Goal: Information Seeking & Learning: Learn about a topic

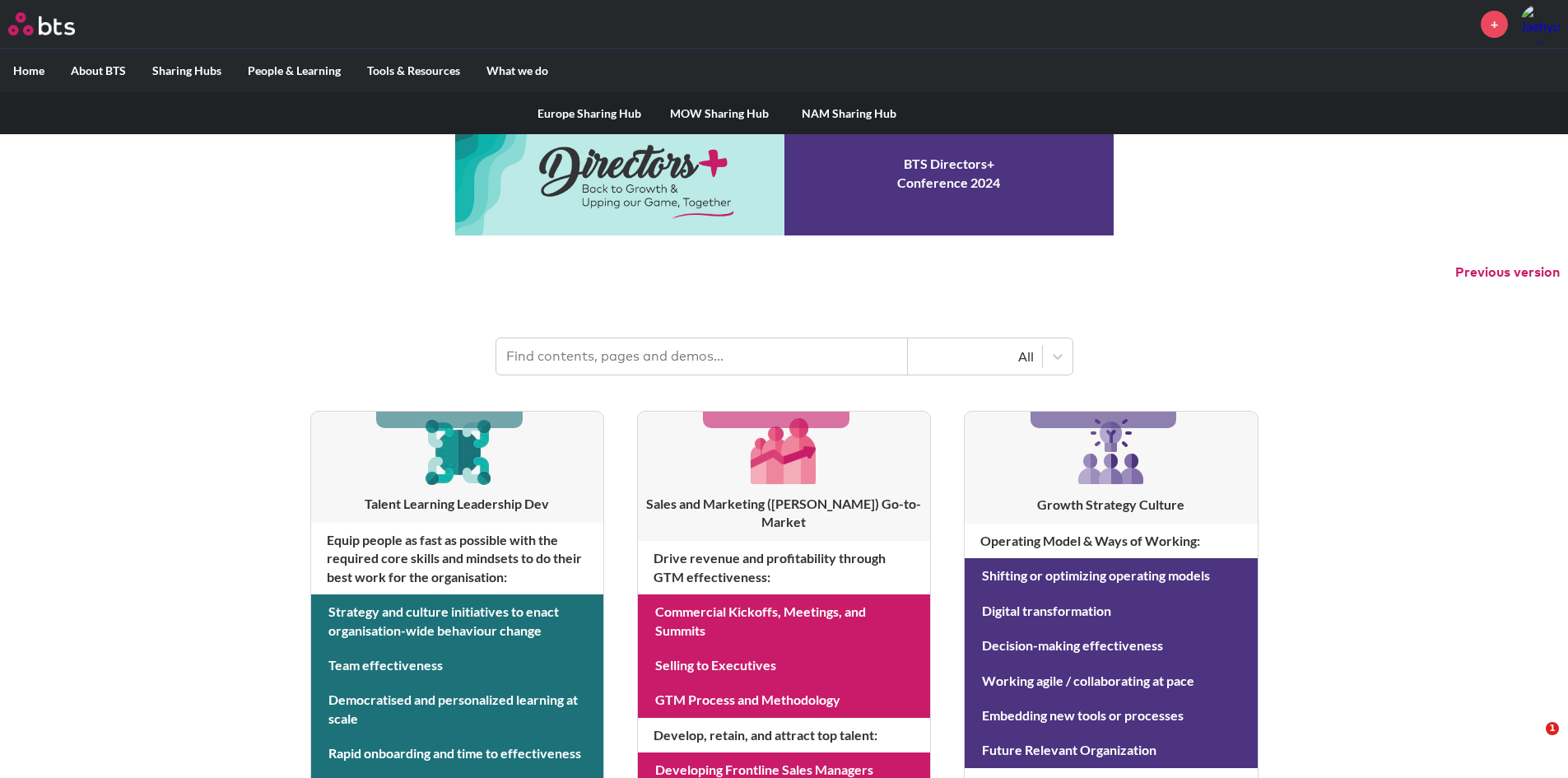
click at [828, 114] on link "NAM Sharing Hub" at bounding box center [850, 113] width 131 height 43
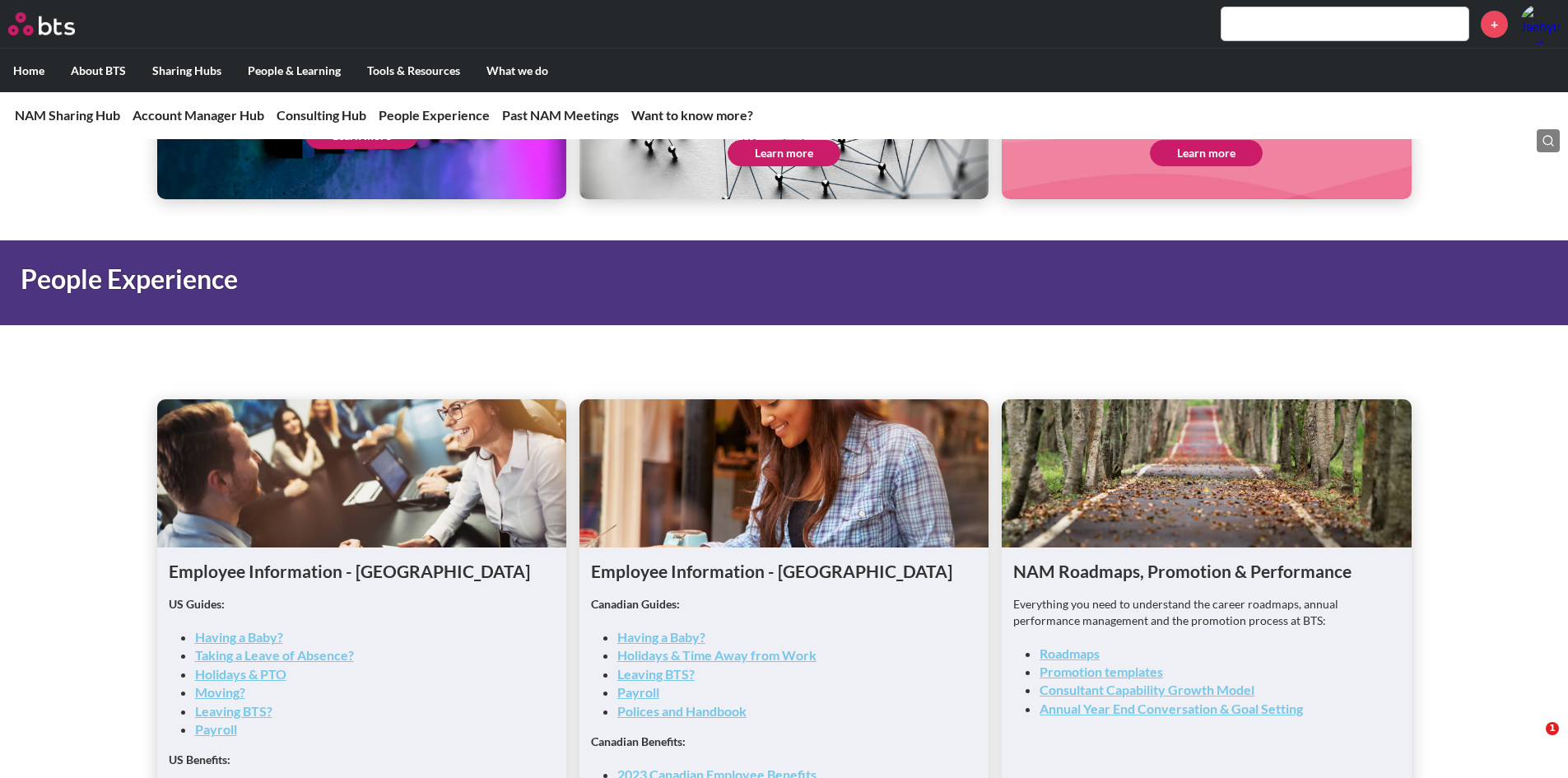
scroll to position [1893, 0]
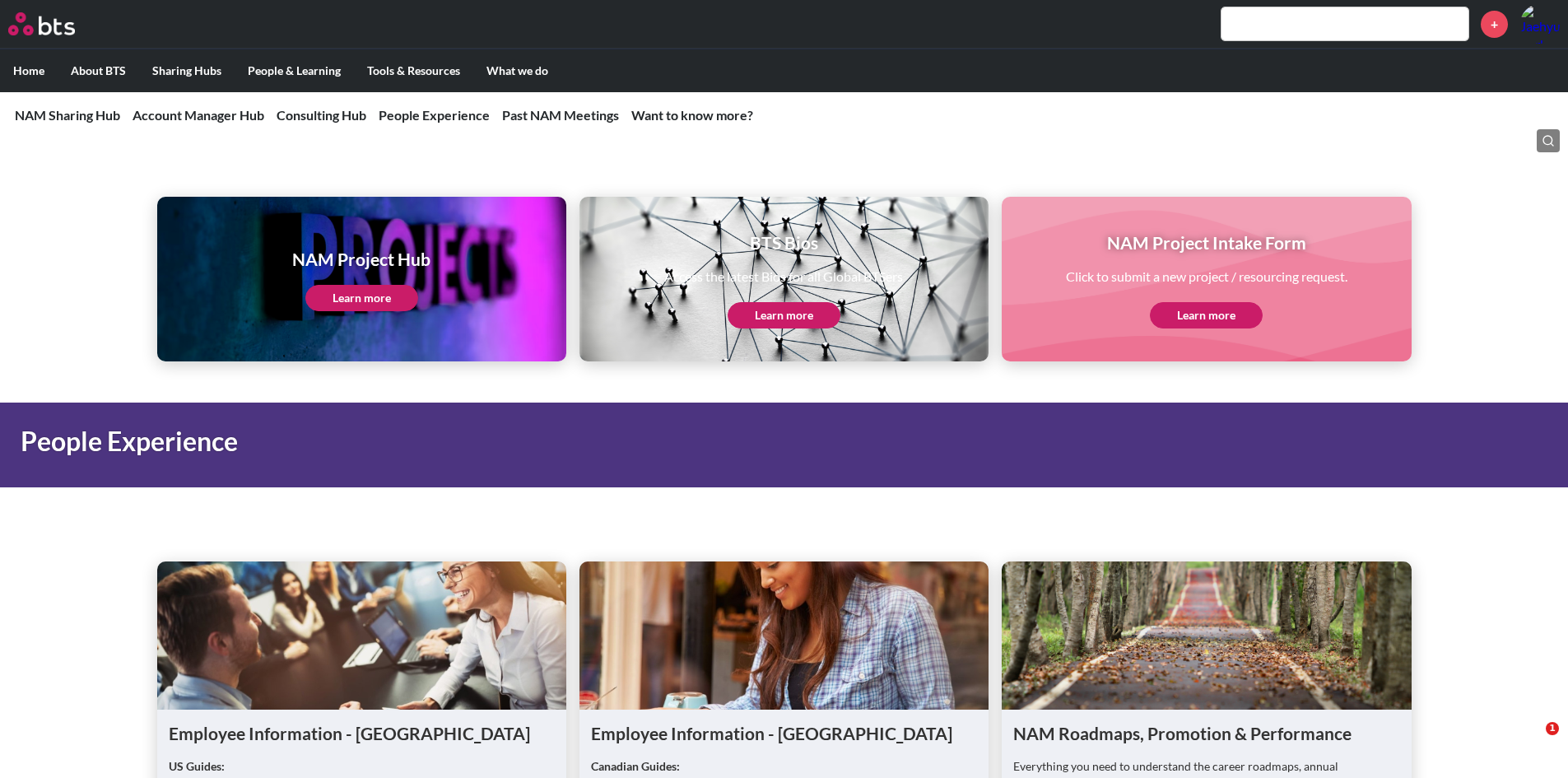
click at [825, 322] on link "Learn more" at bounding box center [784, 315] width 113 height 27
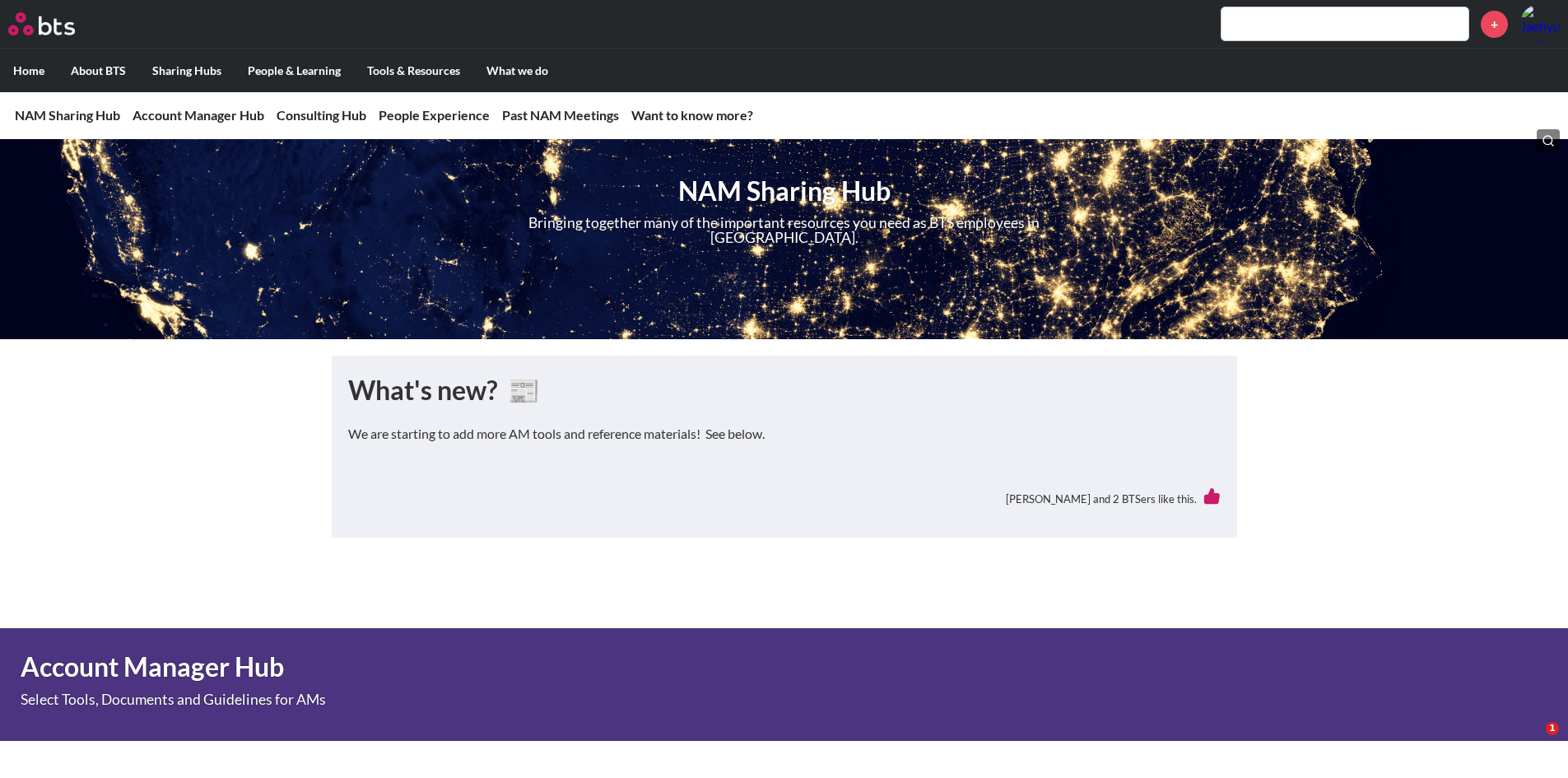
scroll to position [0, 0]
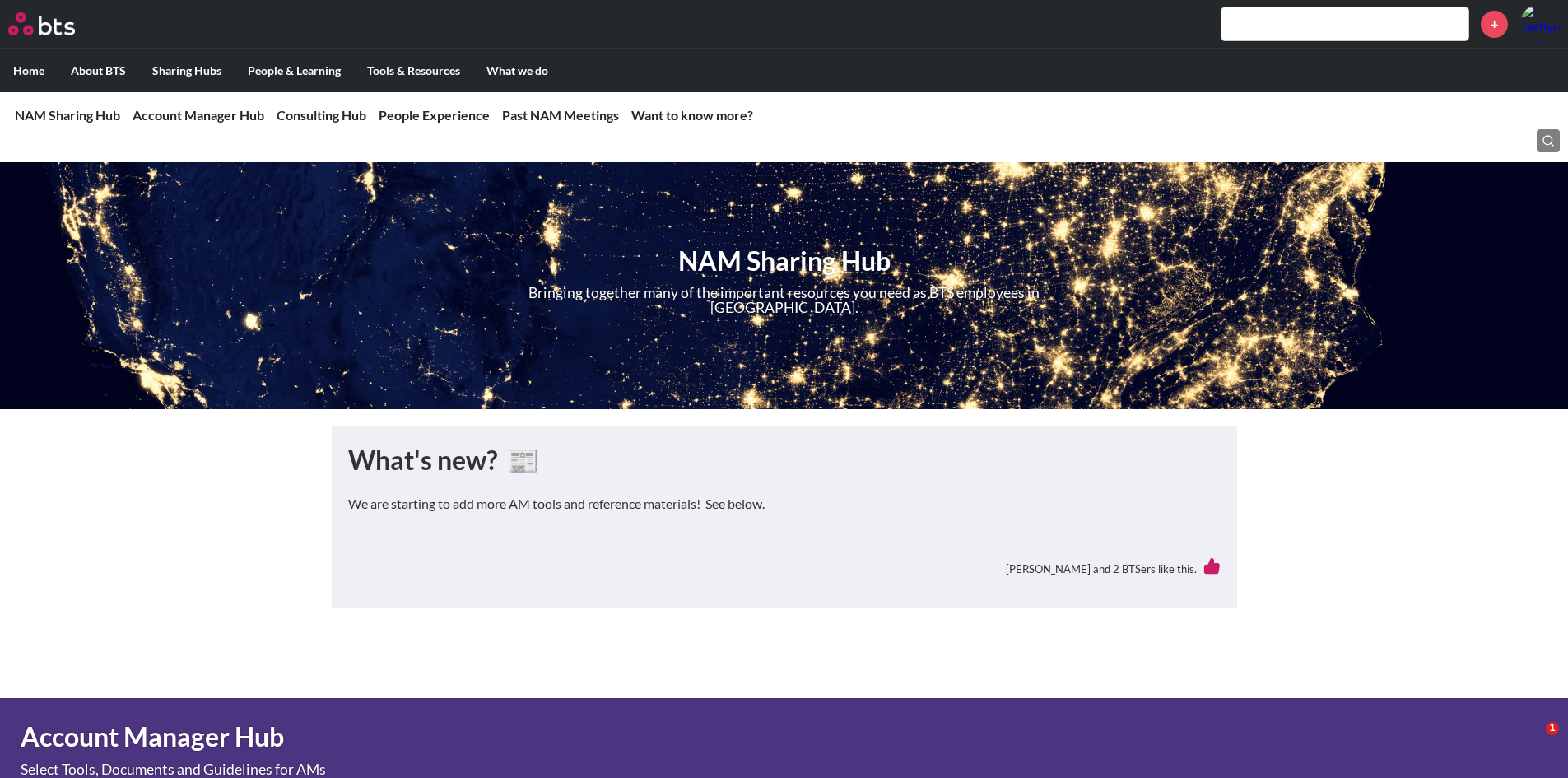
click at [24, 61] on label "Home" at bounding box center [29, 70] width 57 height 43
click at [0, 0] on input "Home" at bounding box center [0, 0] width 0 height 0
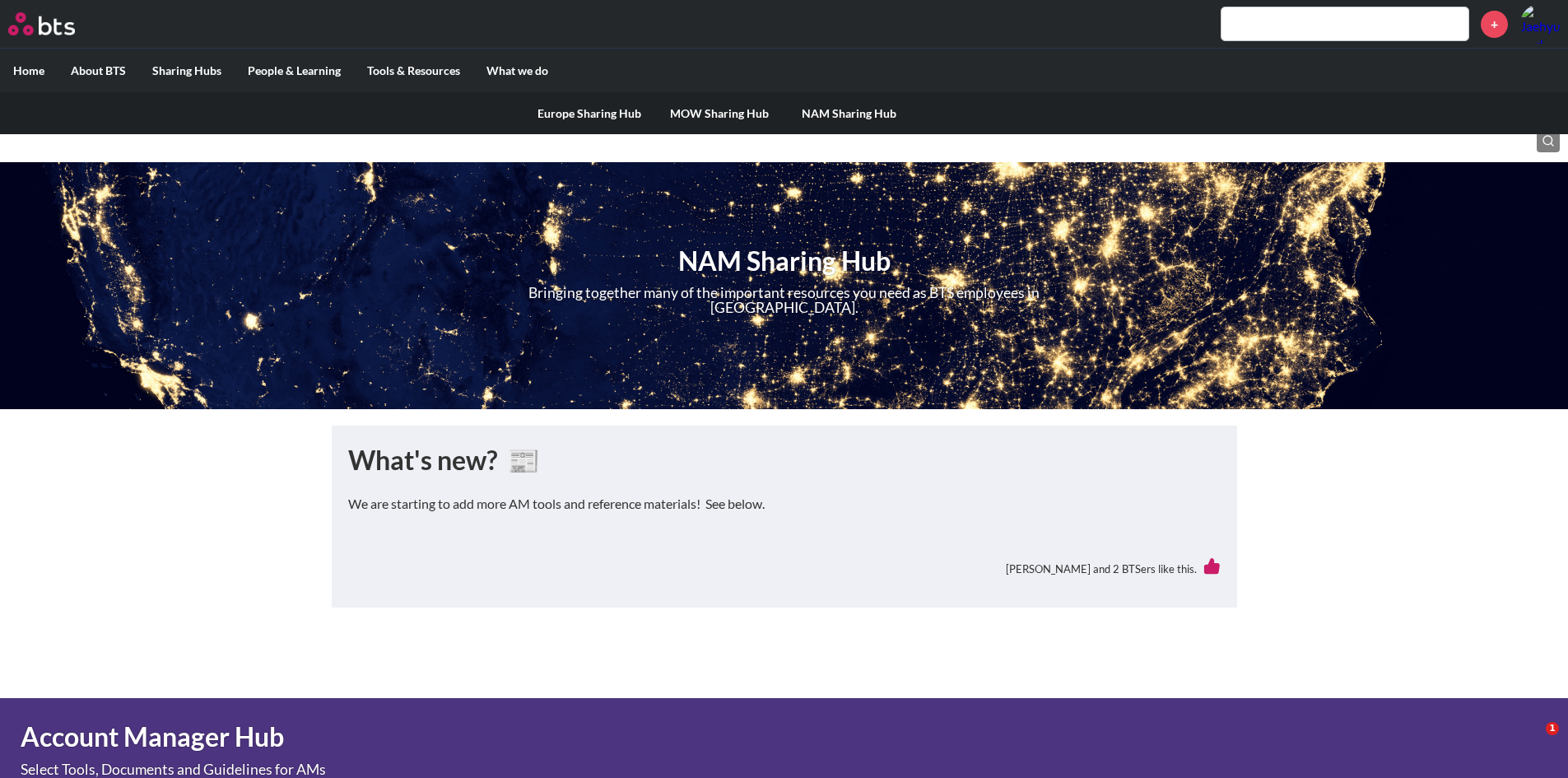
click at [713, 111] on link "MOW Sharing Hub" at bounding box center [720, 113] width 131 height 43
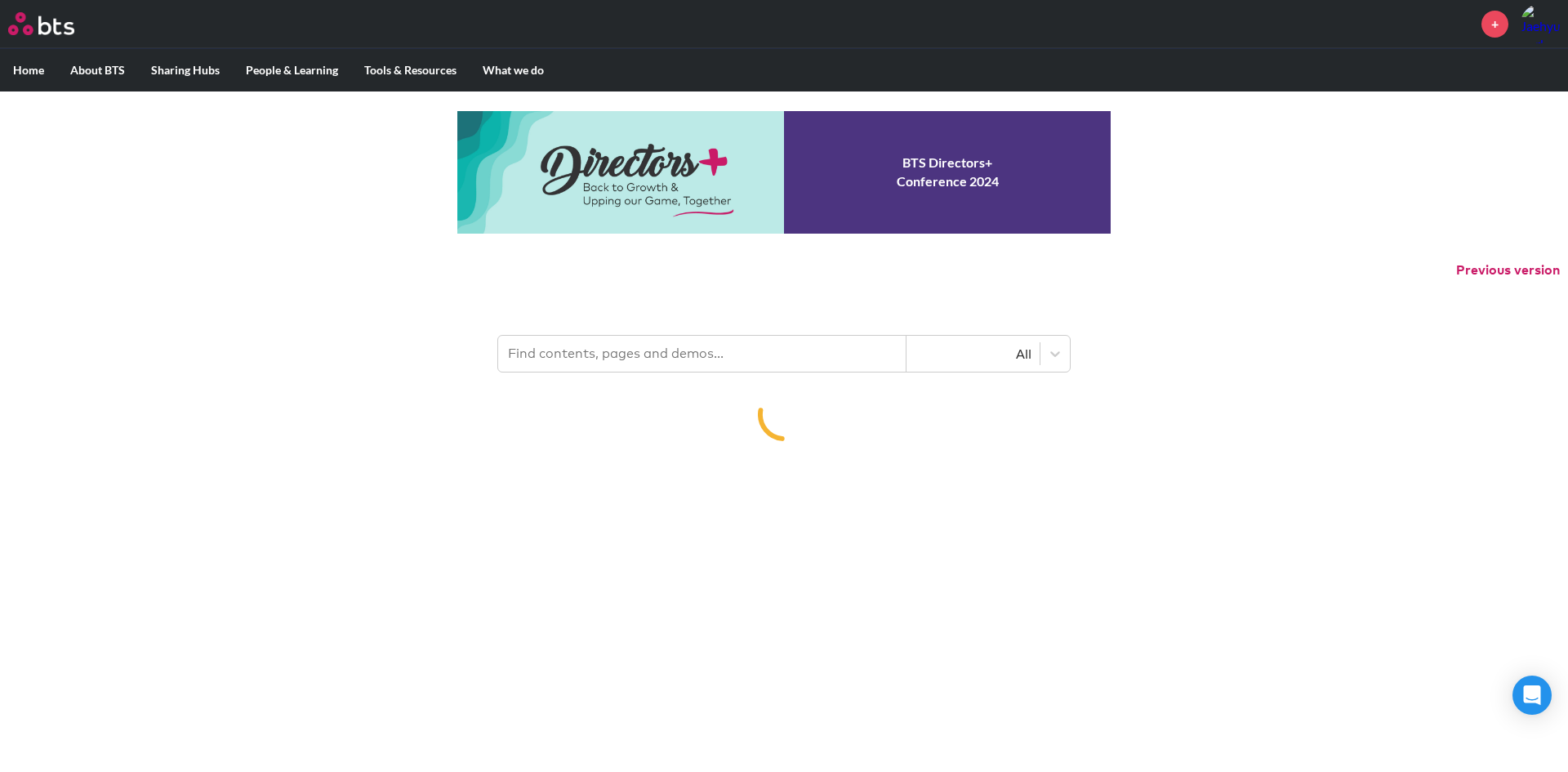
click at [1461, 268] on button "Previous version" at bounding box center [1508, 270] width 104 height 18
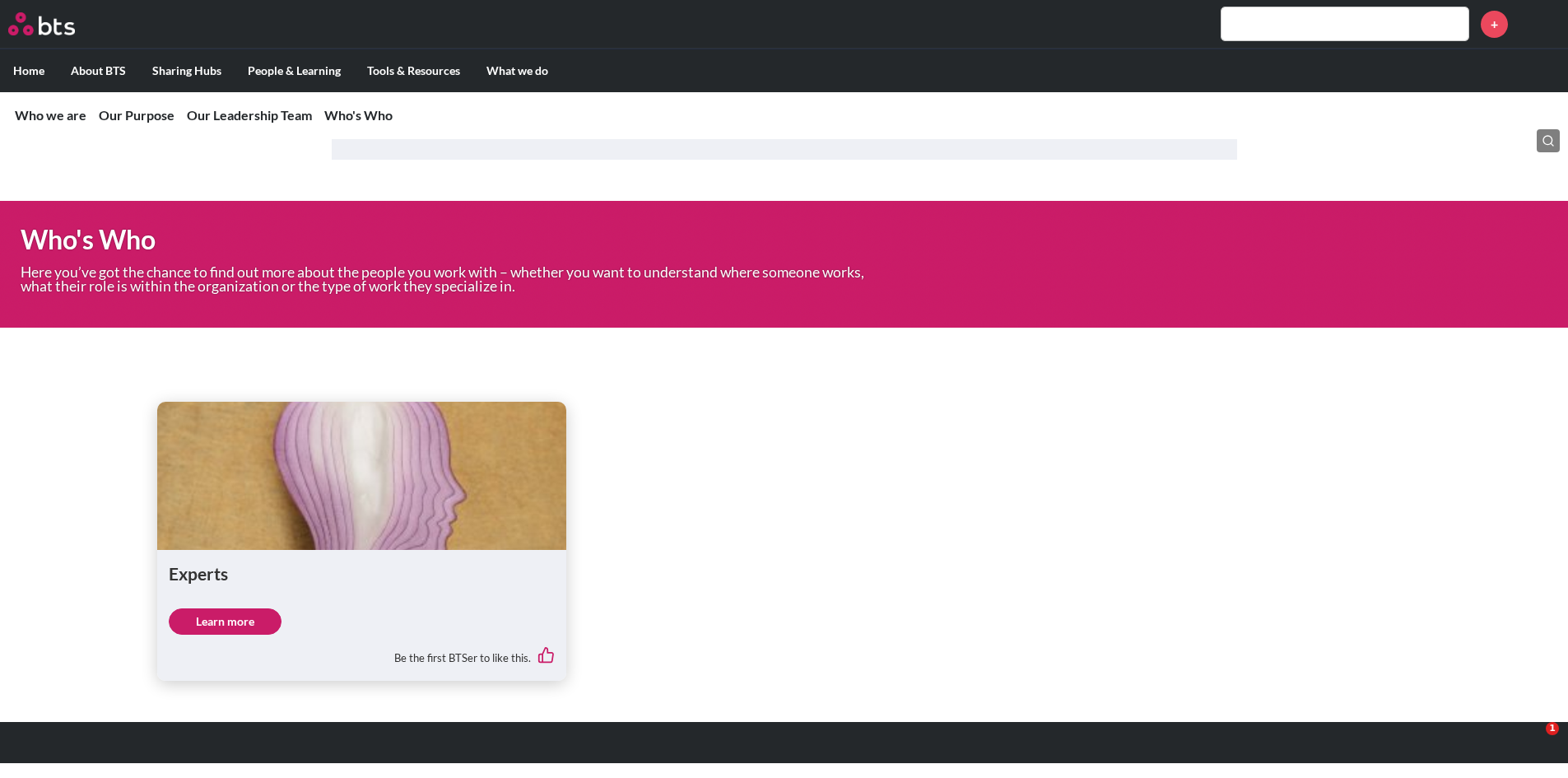
scroll to position [2390, 0]
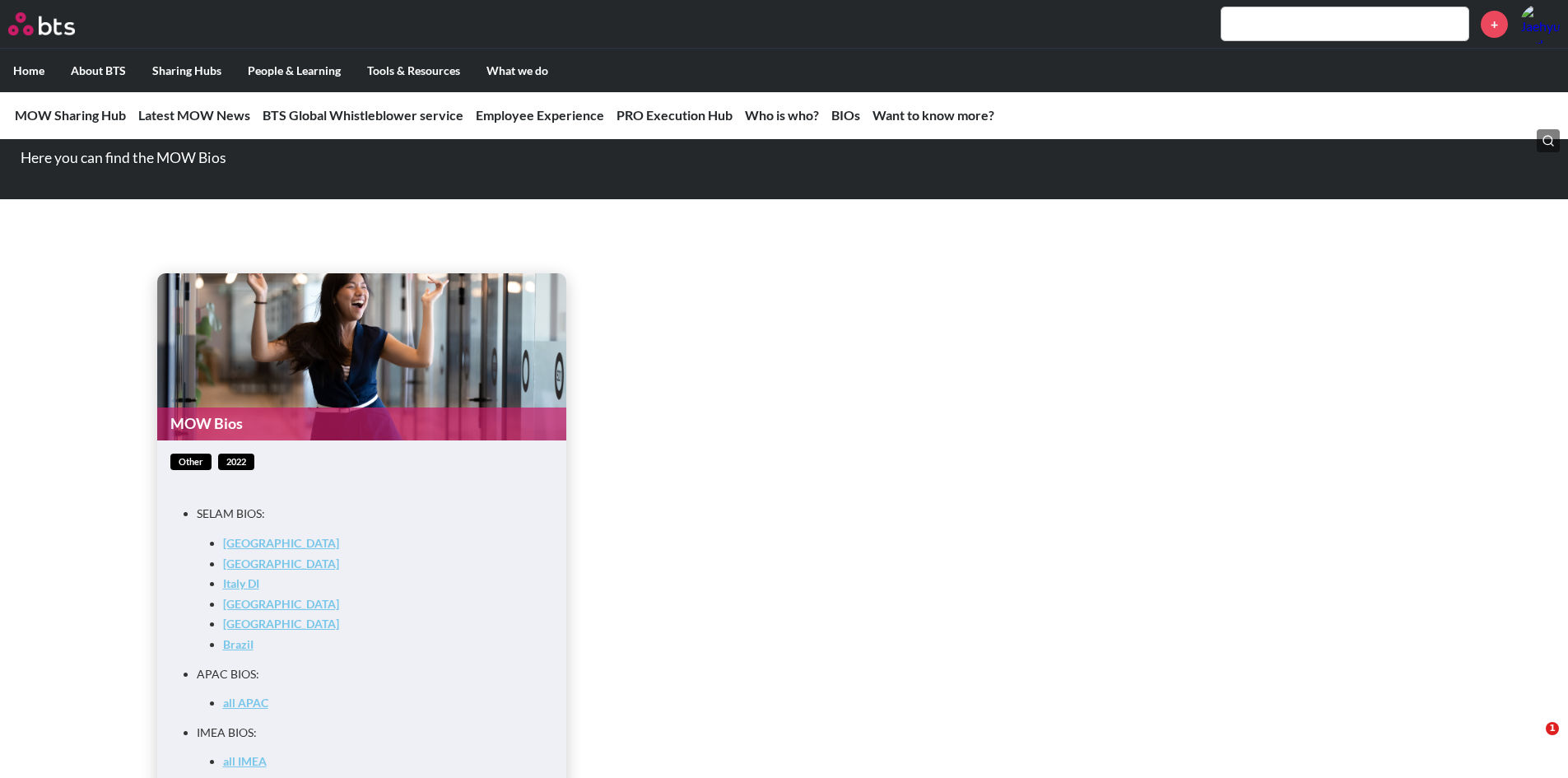
scroll to position [6306, 0]
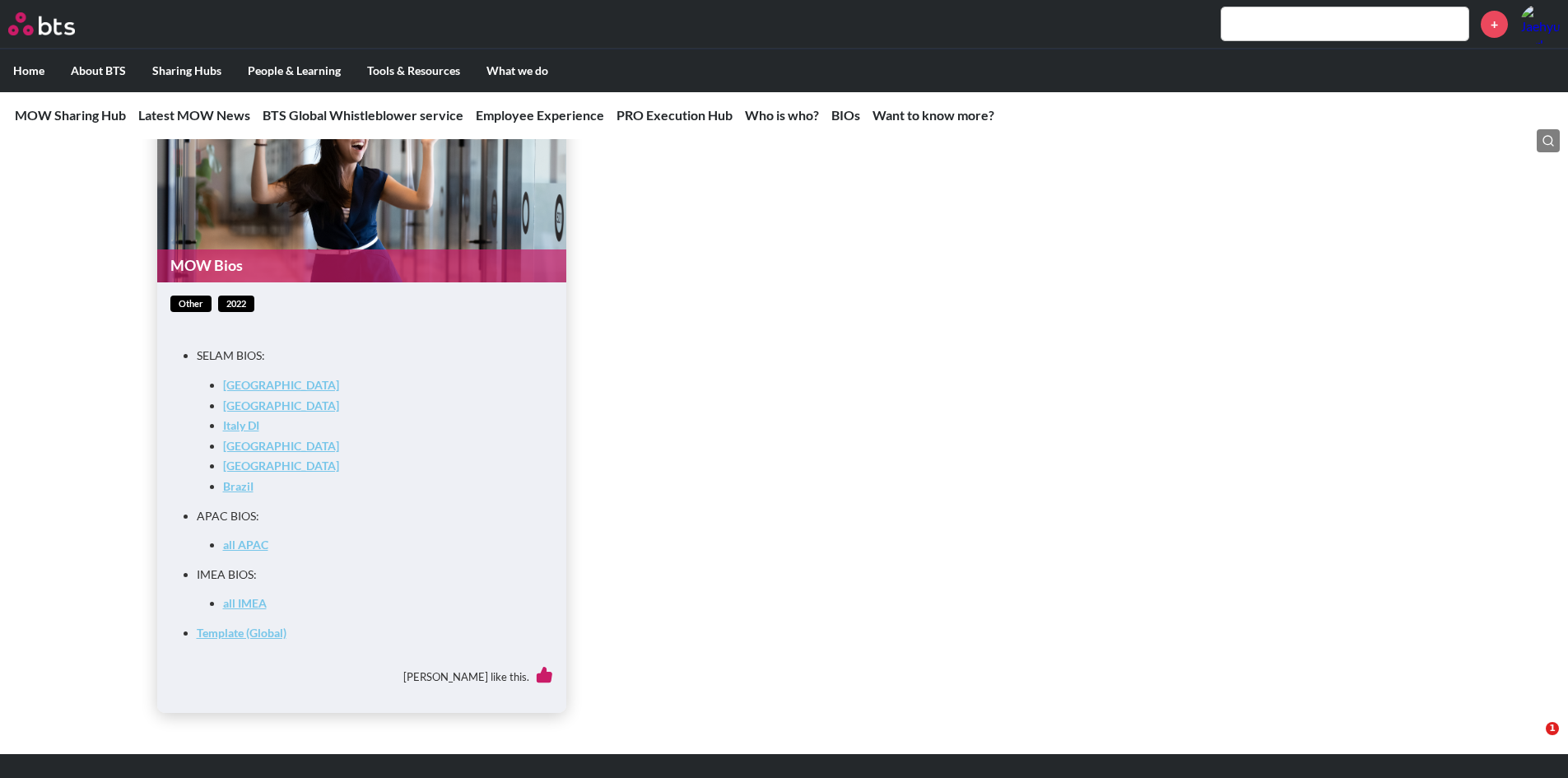
click at [242, 493] on link "BraziI" at bounding box center [238, 486] width 31 height 14
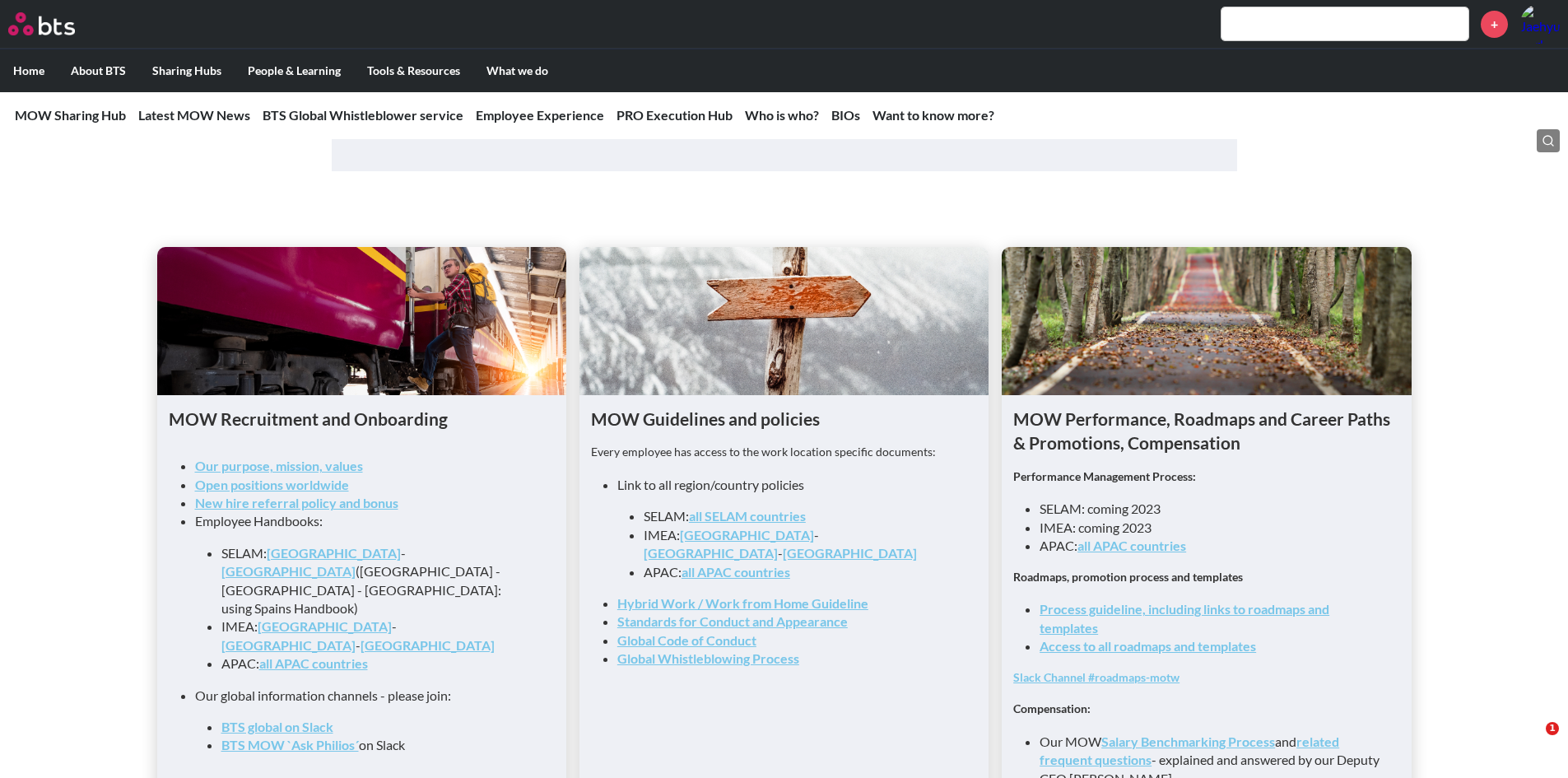
scroll to position [1531, 0]
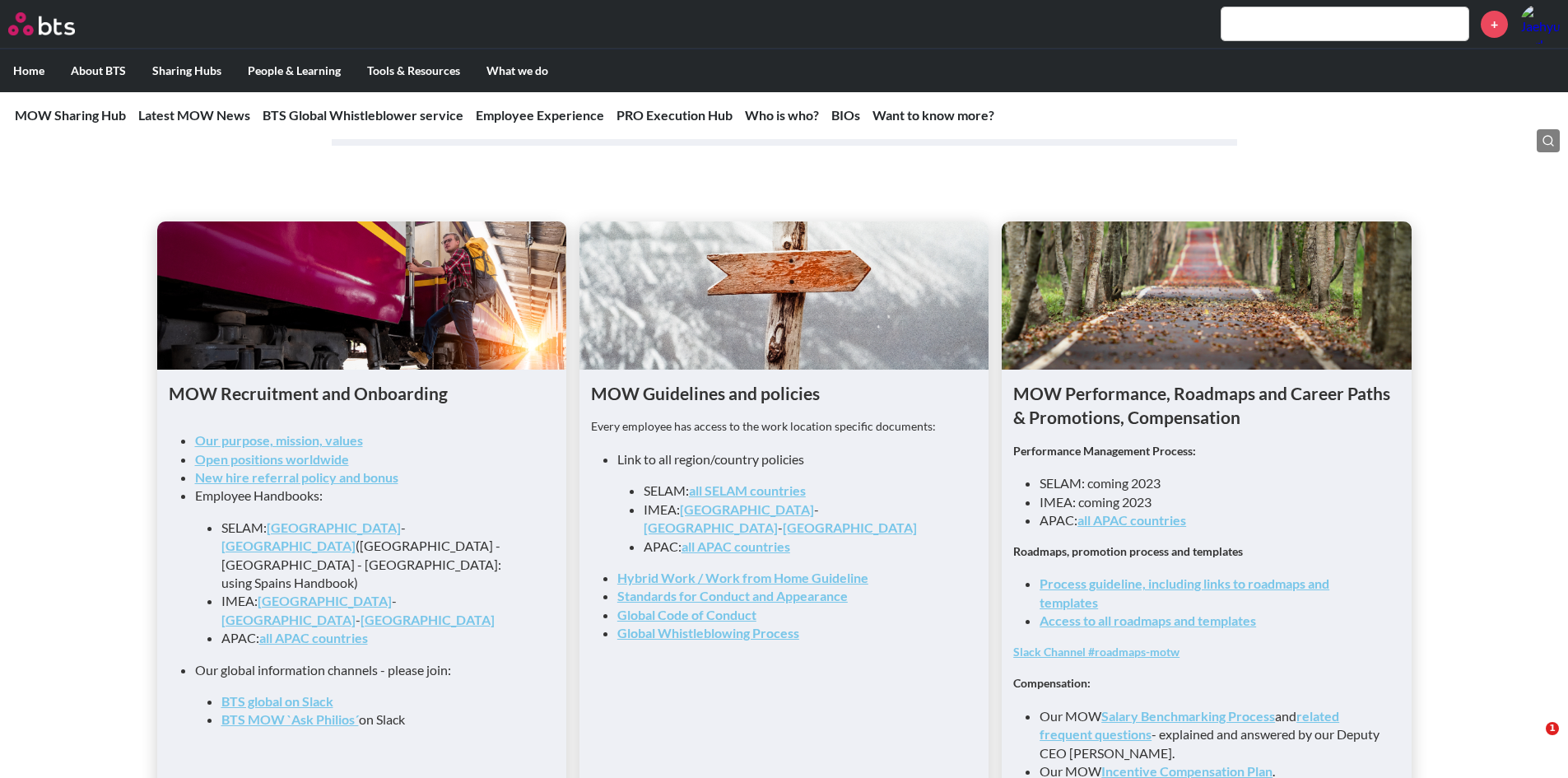
click at [760, 498] on link "all SELAM countries" at bounding box center [747, 490] width 117 height 16
click at [273, 533] on link "Spain" at bounding box center [334, 527] width 134 height 16
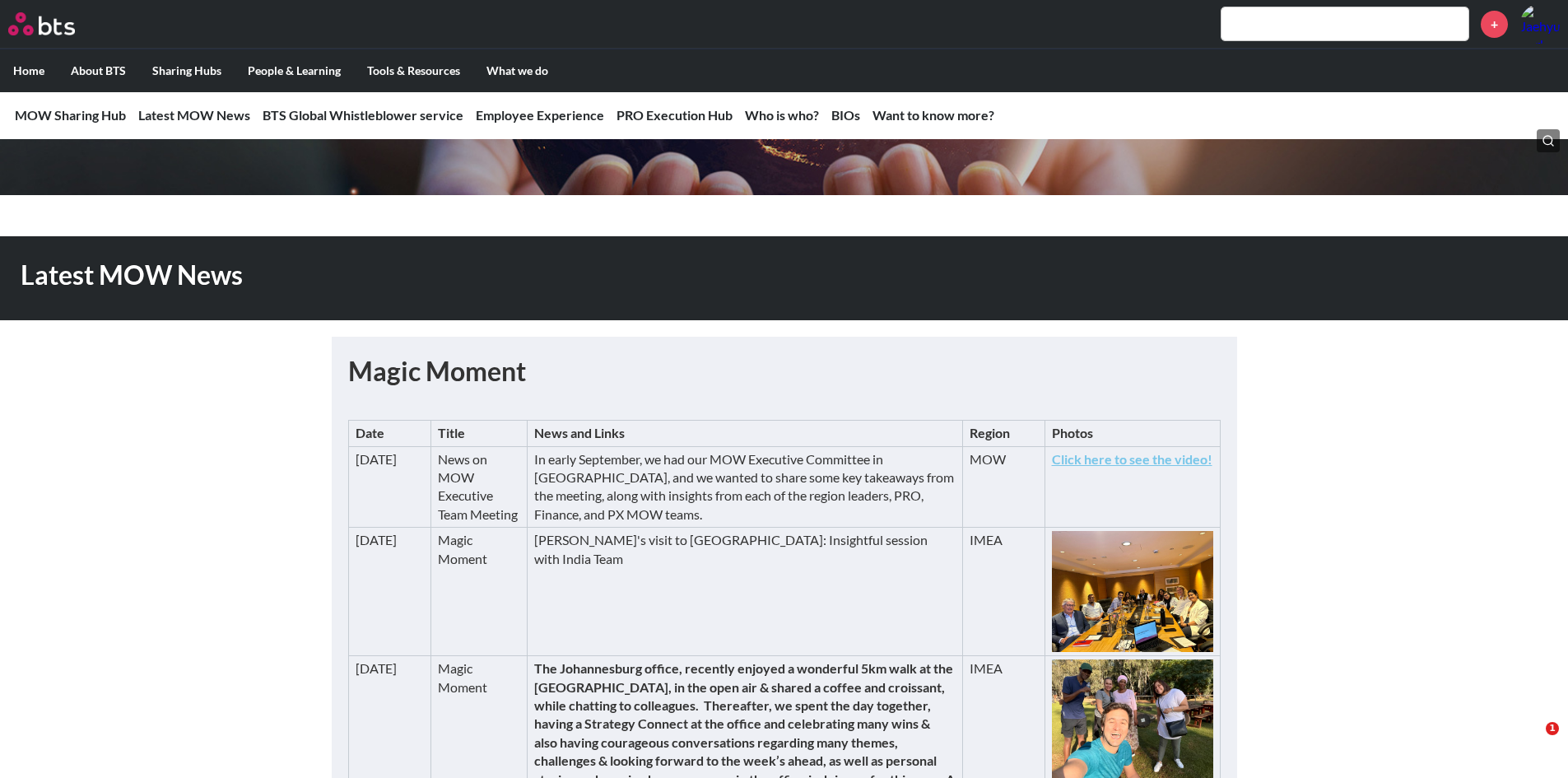
scroll to position [0, 0]
